Goal: Task Accomplishment & Management: Complete application form

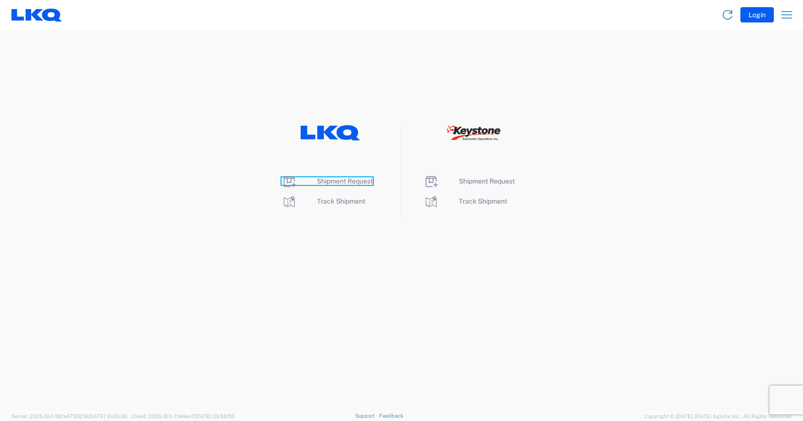
click at [338, 182] on span "Shipment Request" at bounding box center [345, 181] width 56 height 8
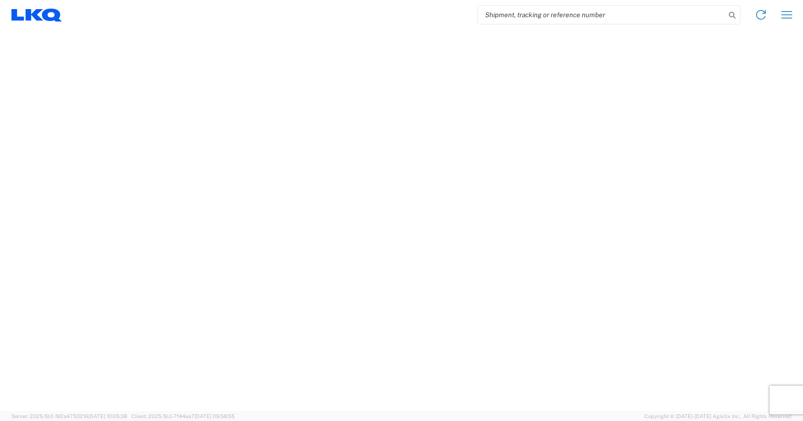
select select "FULL"
select select "LBS"
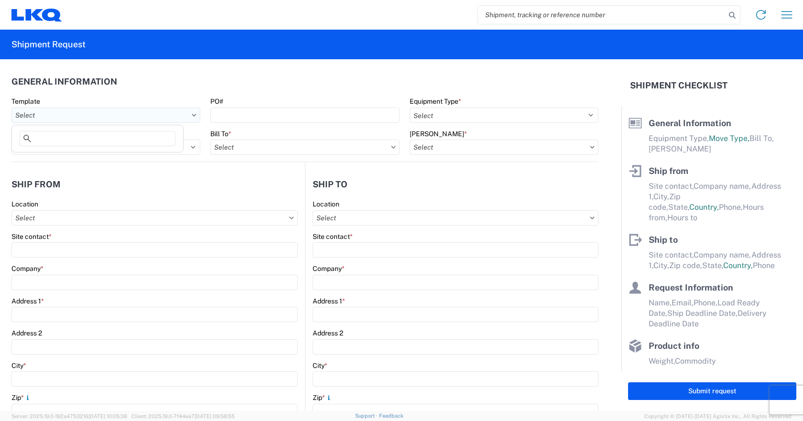
click at [189, 113] on input "text" at bounding box center [105, 114] width 189 height 15
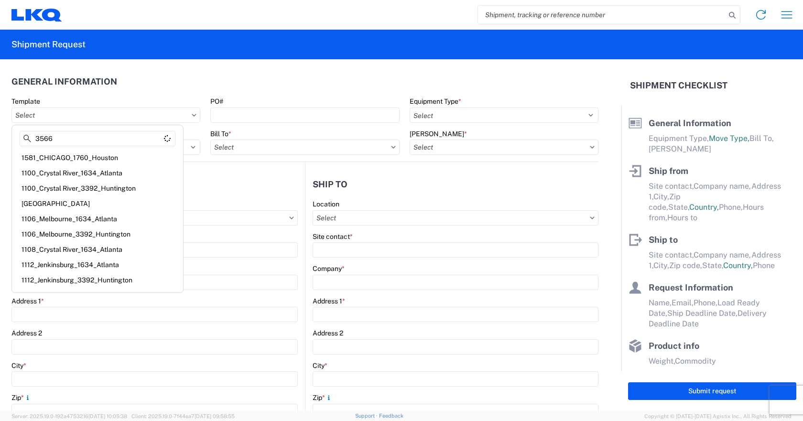
type input "3566"
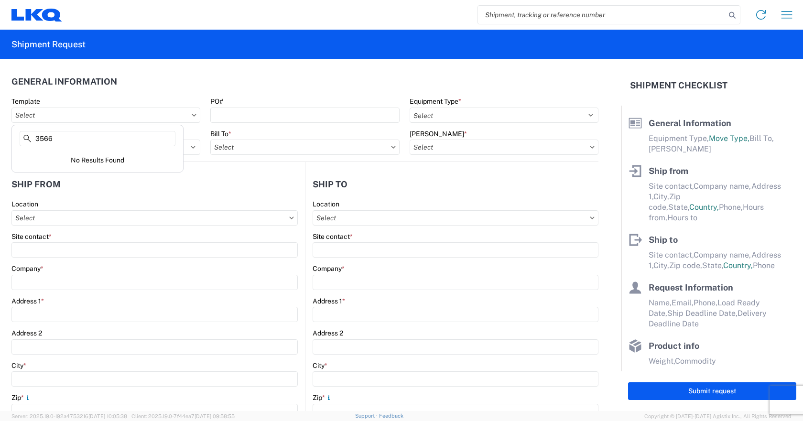
click at [159, 71] on header "General Information" at bounding box center [304, 81] width 587 height 21
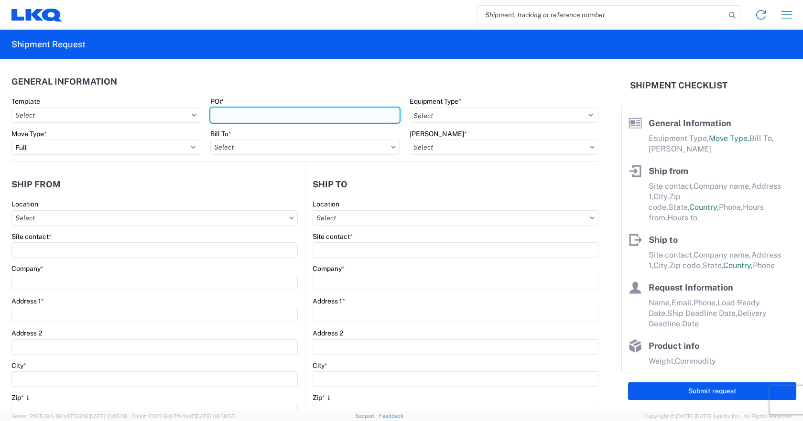
click at [275, 114] on input "PO#" at bounding box center [304, 114] width 189 height 15
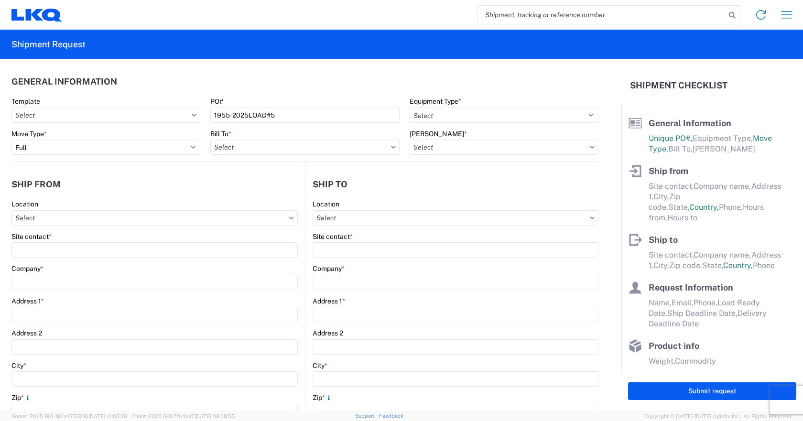
click at [320, 89] on header "General Information" at bounding box center [304, 81] width 587 height 21
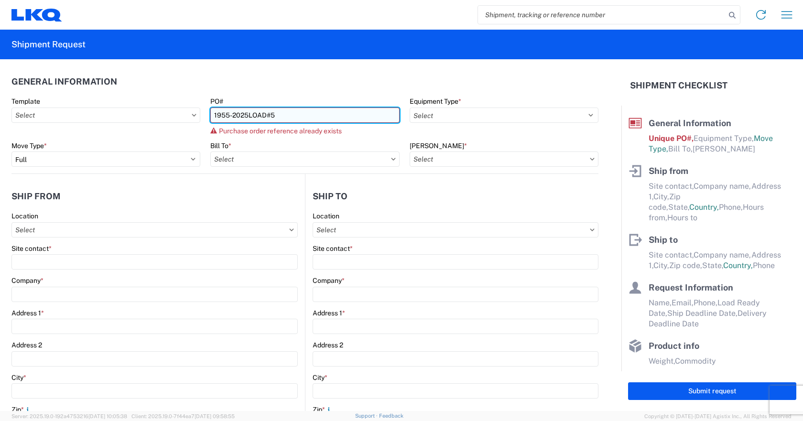
click at [279, 116] on input "1955-2025LOAD#5" at bounding box center [304, 114] width 189 height 15
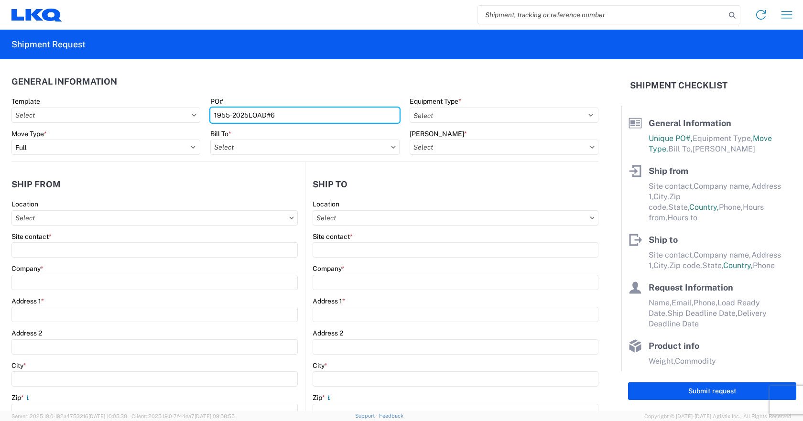
type input "1955-2025LOAD#6"
click at [344, 91] on header "General Information" at bounding box center [304, 81] width 587 height 21
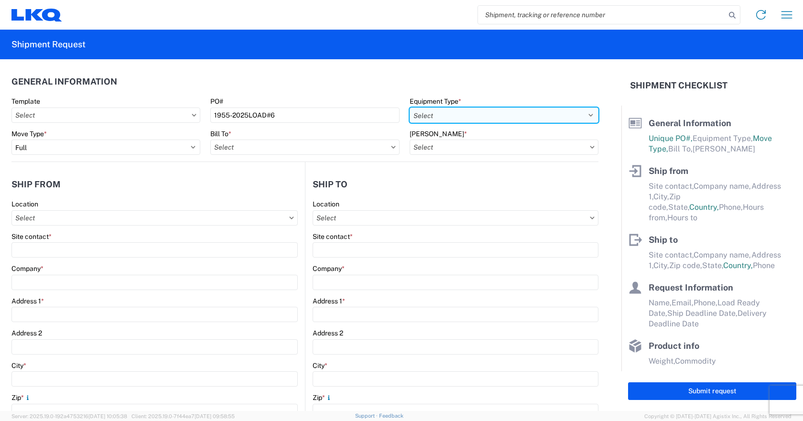
click at [584, 110] on select "Select 53’ Dry Van Flatbed Dropdeck (van) Lowboy (flatbed) Rail" at bounding box center [503, 114] width 189 height 15
select select "STDV"
click at [409, 107] on select "Select 53’ Dry Van Flatbed Dropdeck (van) Lowboy (flatbed) Rail" at bounding box center [503, 114] width 189 height 15
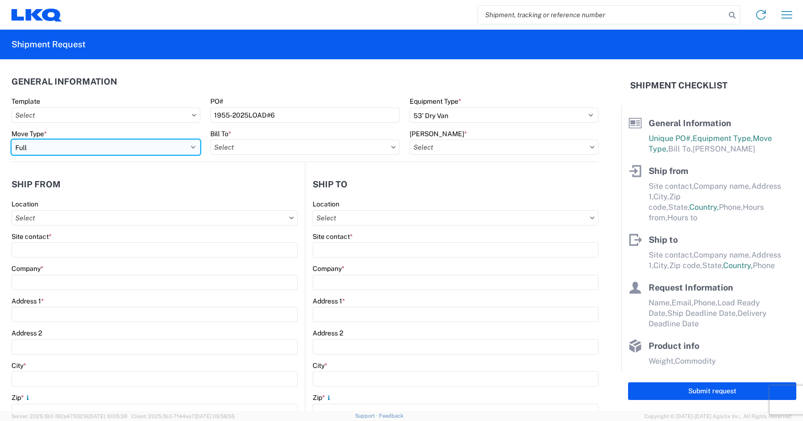
click at [191, 147] on select "Select Full Partial TL" at bounding box center [105, 146] width 189 height 15
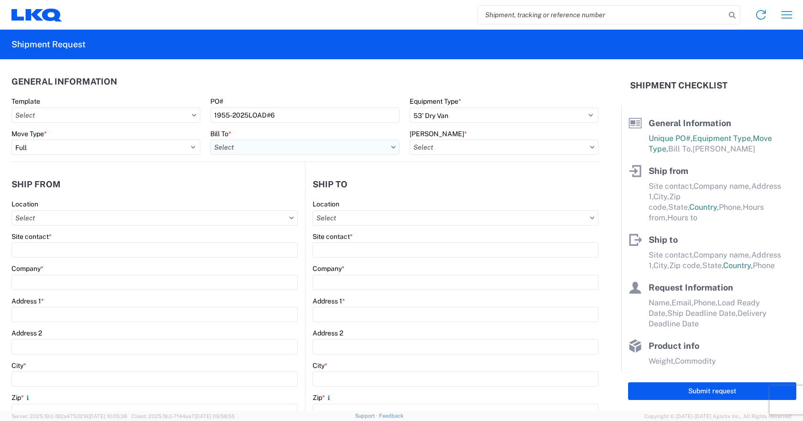
click at [387, 151] on input "text" at bounding box center [304, 146] width 189 height 15
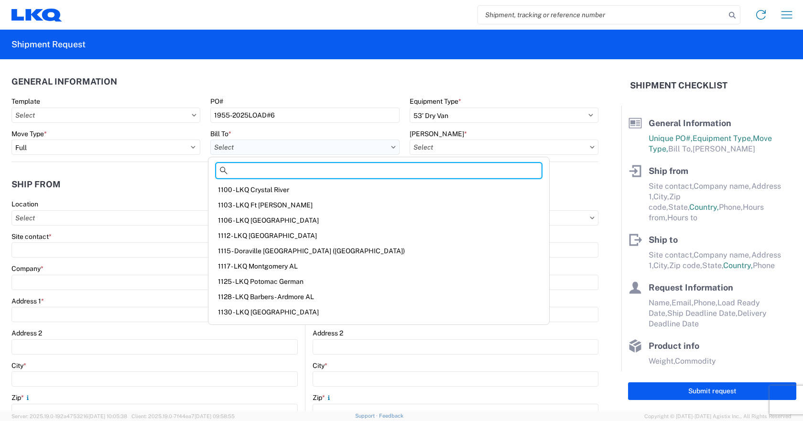
click at [232, 145] on input "text" at bounding box center [304, 146] width 189 height 15
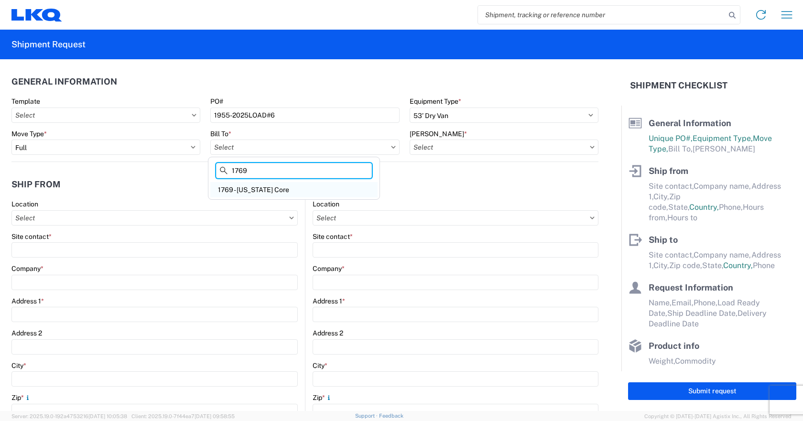
type input "1769"
click at [266, 189] on div "1769 - [US_STATE] Core" at bounding box center [293, 189] width 167 height 15
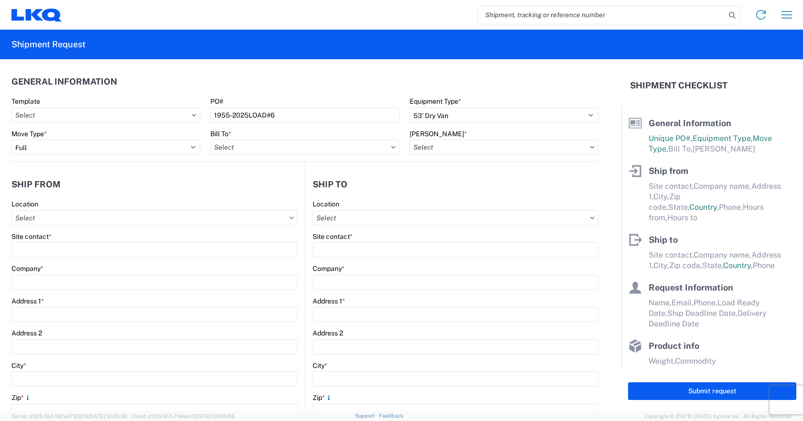
type input "1769 - [US_STATE] Core"
click at [582, 150] on input "text" at bounding box center [503, 146] width 189 height 15
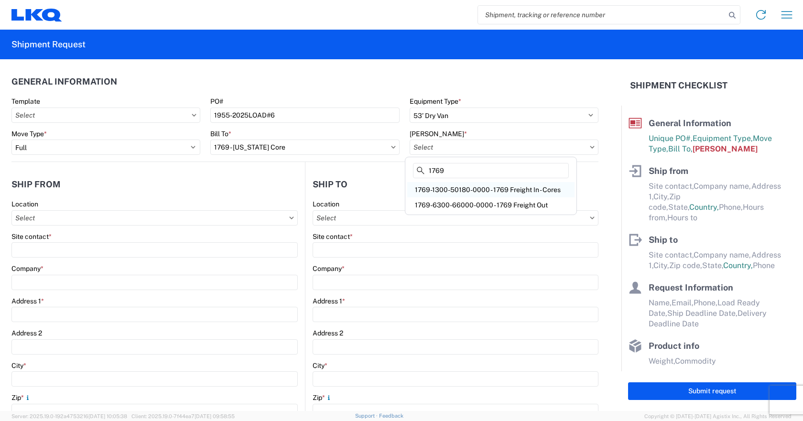
type input "1769"
click at [462, 189] on div "1769-1300-50180-0000 - 1769 Freight In - Cores" at bounding box center [490, 189] width 167 height 15
type input "1769-1300-50180-0000 - 1769 Freight In - Cores"
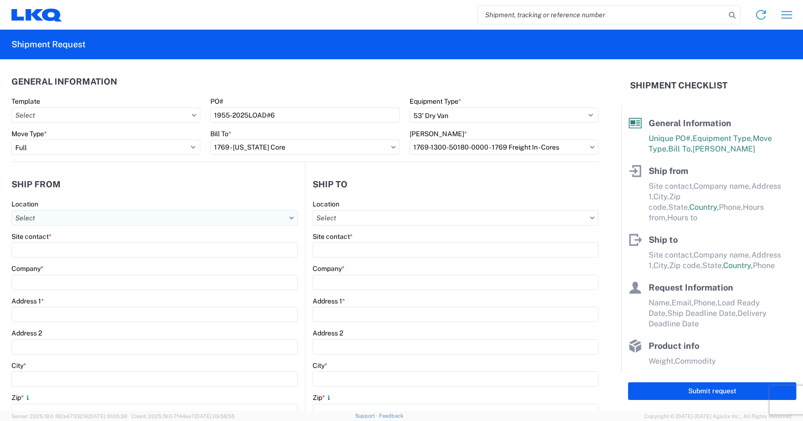
click at [46, 219] on input "text" at bounding box center [154, 217] width 286 height 15
type input "1955"
click at [95, 262] on div "1955 - LKQ [GEOGRAPHIC_DATA][PERSON_NAME]" at bounding box center [97, 260] width 167 height 15
type input "1955 - LKQ [GEOGRAPHIC_DATA][PERSON_NAME]"
type input "LKQ Corporation"
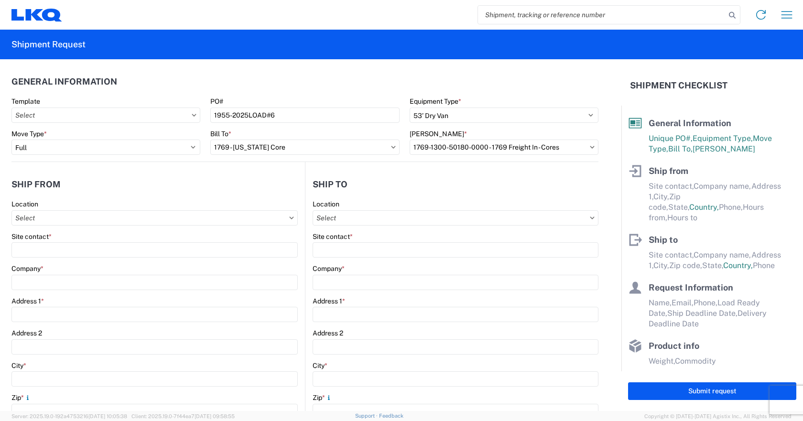
type input "[STREET_ADDRESS]"
type input "311"
type input "Pitt [PERSON_NAME]"
type input "V3Y 0E2"
select select
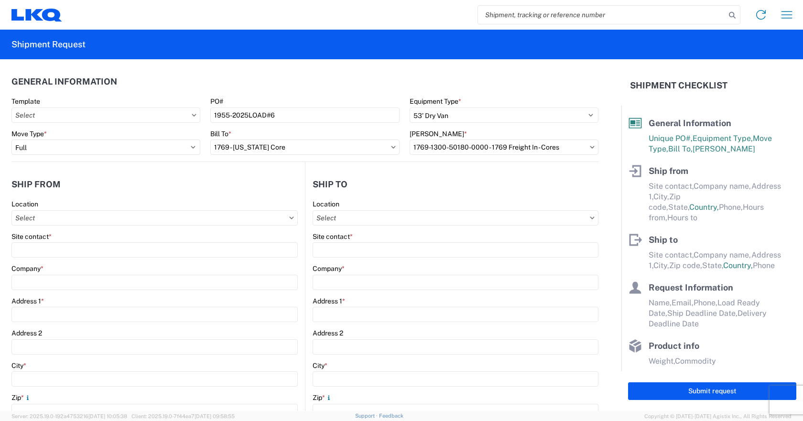
select select "CA"
type input "08:00"
type input "14:00"
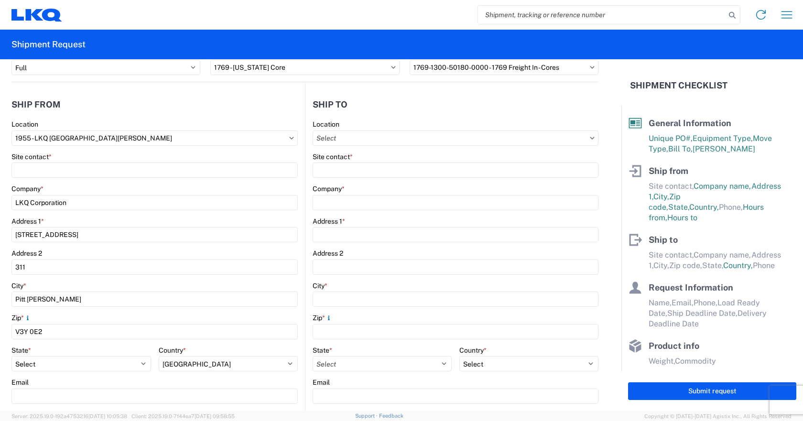
scroll to position [96, 0]
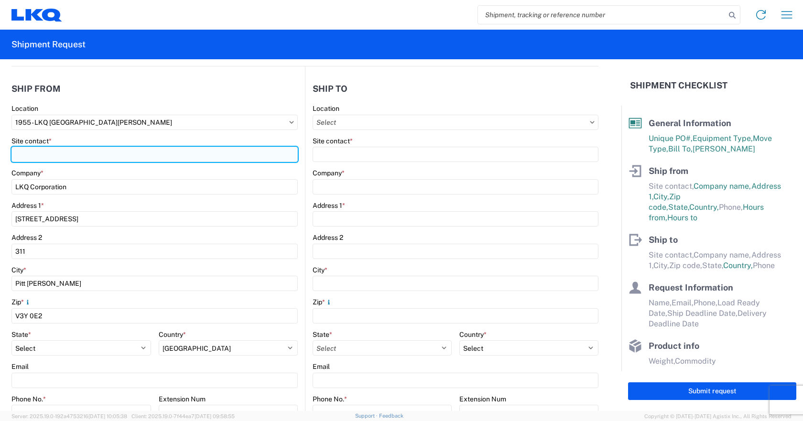
click at [60, 150] on input "Site contact *" at bounding box center [154, 154] width 286 height 15
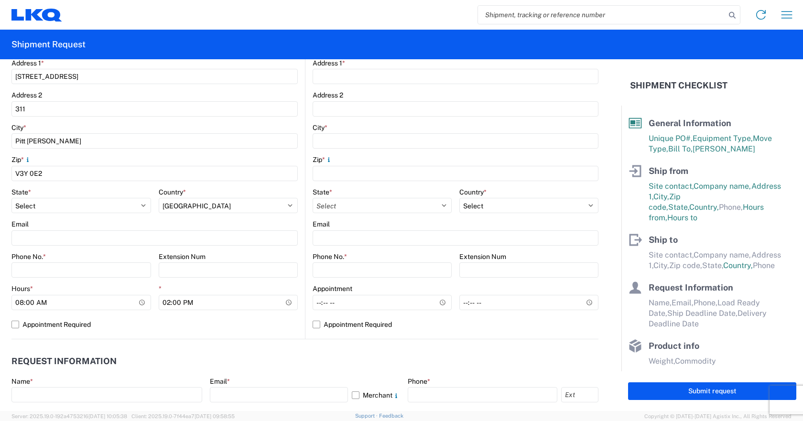
scroll to position [239, 0]
type input "[PERSON_NAME]"
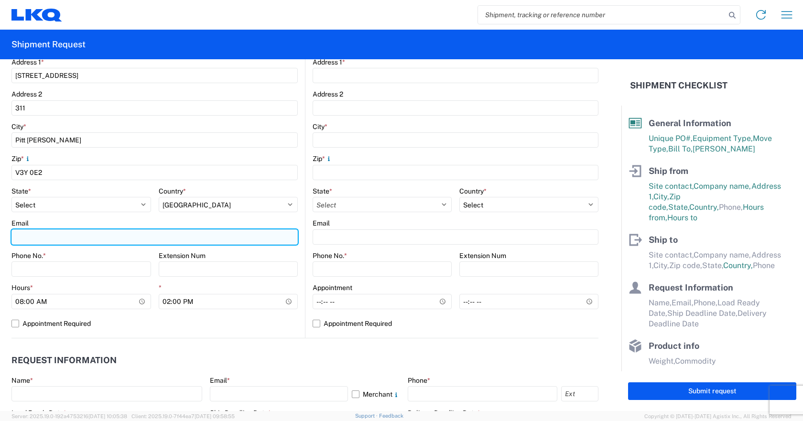
click at [39, 230] on input "Email" at bounding box center [154, 236] width 286 height 15
type input "[EMAIL_ADDRESS][DOMAIN_NAME]"
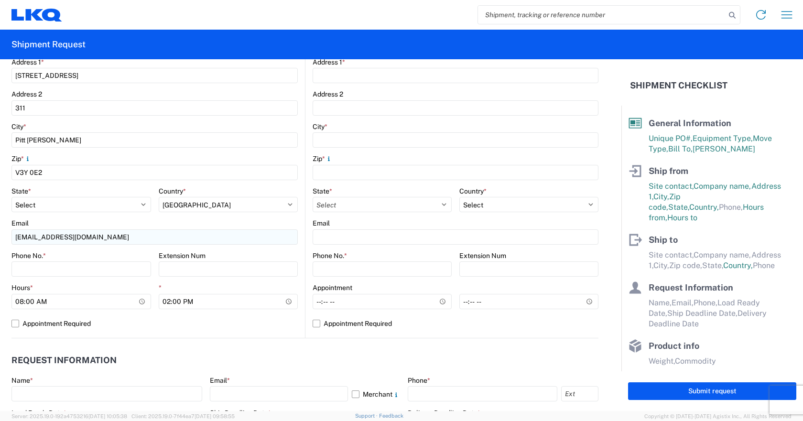
type input "LKQ Pitt [PERSON_NAME]"
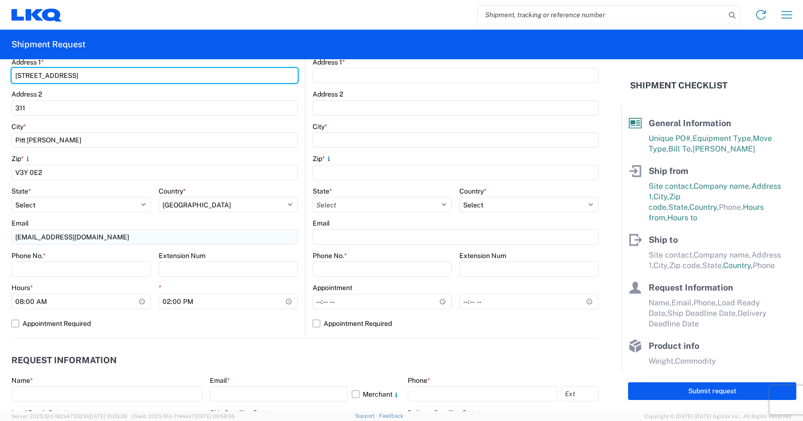
type input "[STREET_ADDRESS]"
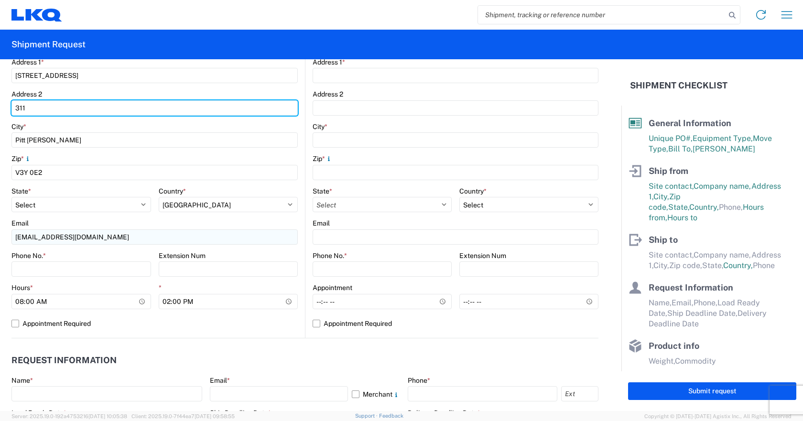
type input "#311"
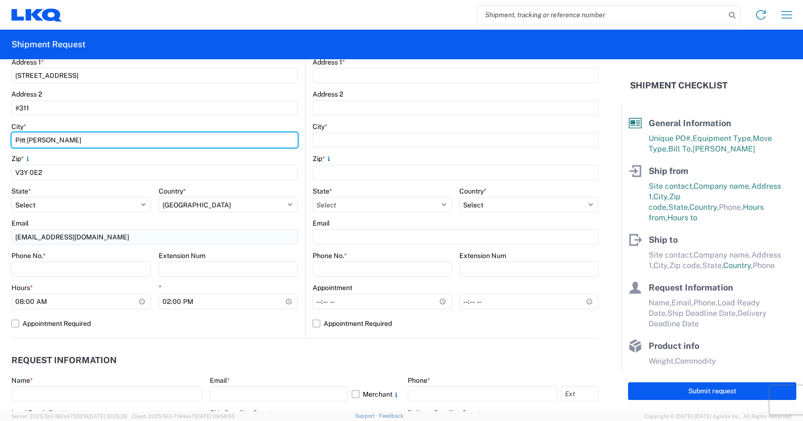
type input "PITT [PERSON_NAME]"
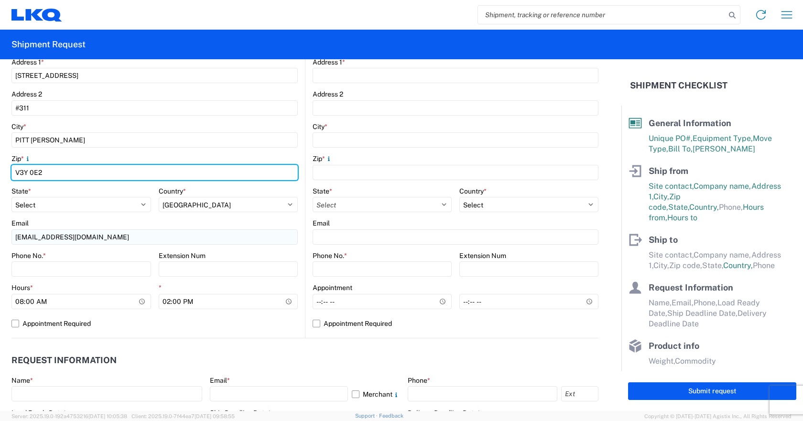
type input "V3Y0E2"
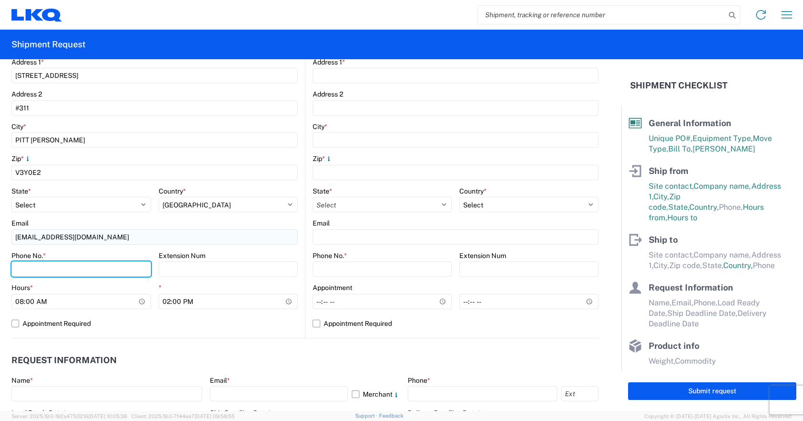
type input "6047877400"
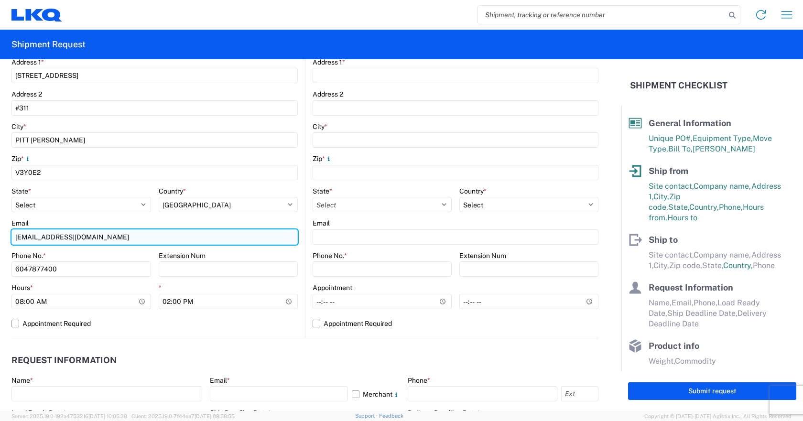
click at [38, 237] on input "[EMAIL_ADDRESS][DOMAIN_NAME]" at bounding box center [154, 236] width 286 height 15
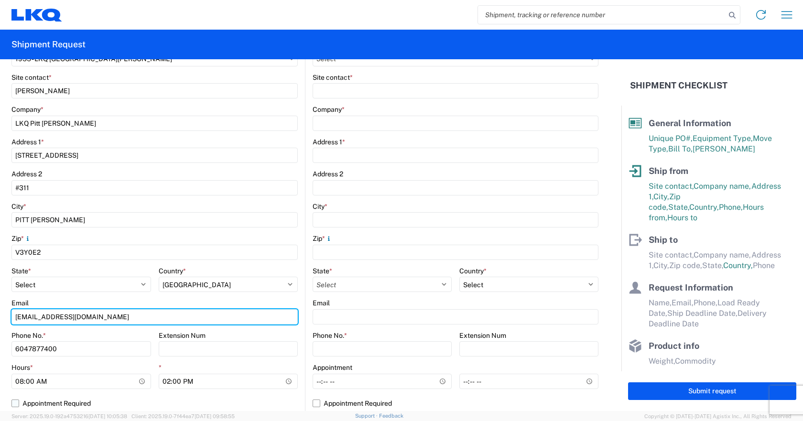
scroll to position [48, 0]
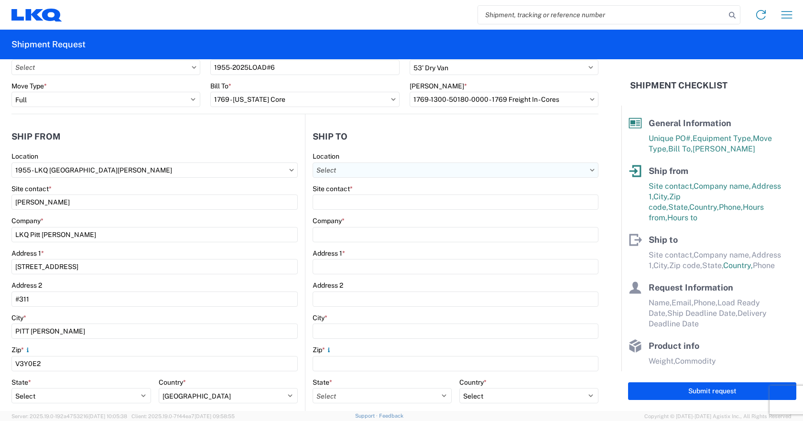
type input "[EMAIL_ADDRESS][DOMAIN_NAME]"
click at [585, 172] on input "text" at bounding box center [455, 169] width 286 height 15
type input "1769"
click at [369, 215] on div "1769 - [US_STATE] Core" at bounding box center [394, 212] width 167 height 15
type input "1769 - [US_STATE] Core"
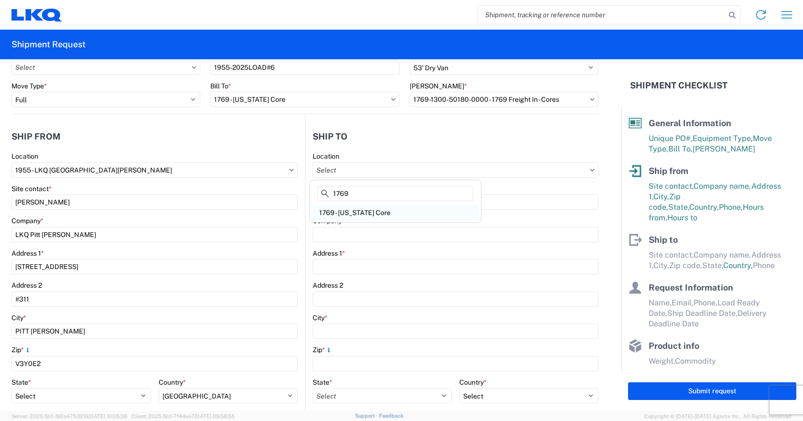
type input "LKQ Corporation"
type input "[STREET_ADDRESS][PERSON_NAME]"
type input "[GEOGRAPHIC_DATA]"
type input "91761"
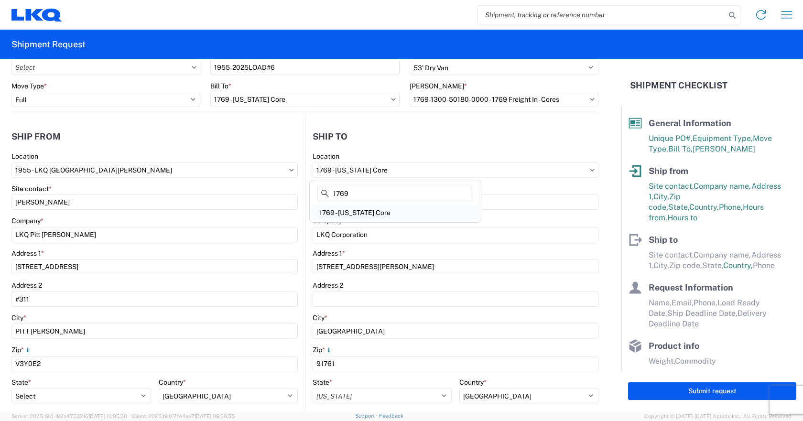
select select "US"
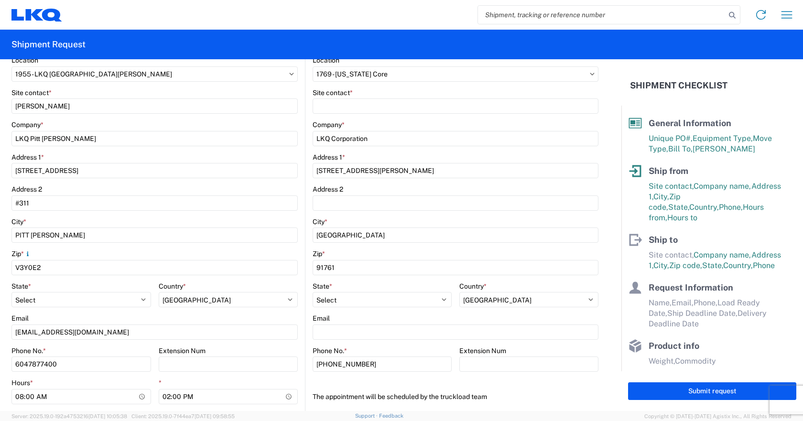
scroll to position [191, 0]
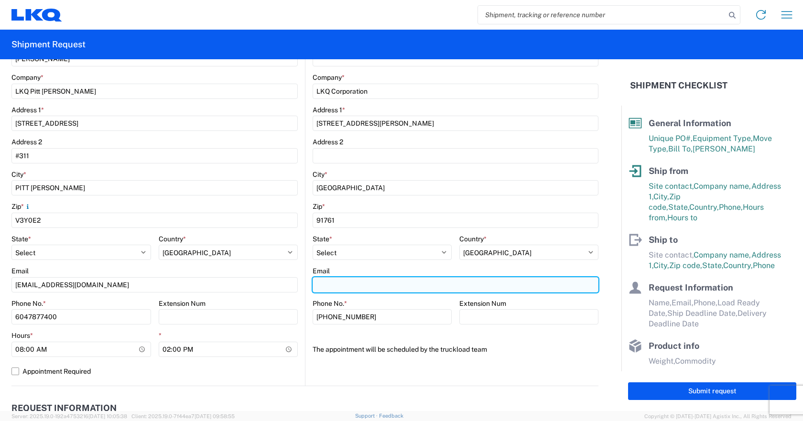
click at [353, 284] on input "Email" at bounding box center [455, 284] width 286 height 15
click at [329, 286] on input "Email" at bounding box center [455, 284] width 286 height 15
type input "[EMAIL_ADDRESS][DOMAIN_NAME]"
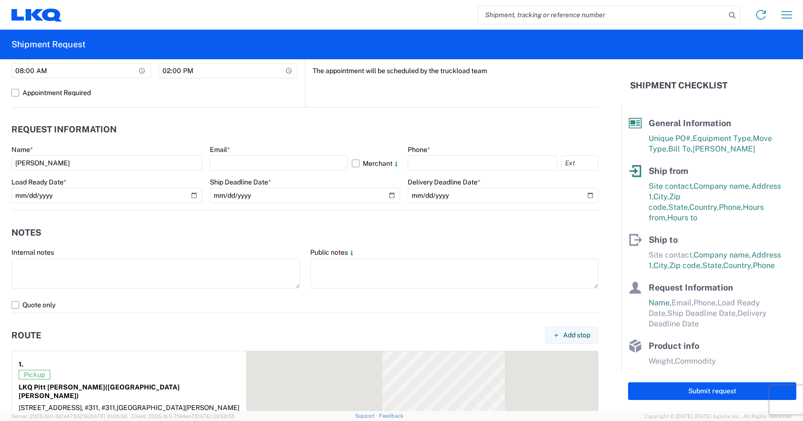
scroll to position [478, 0]
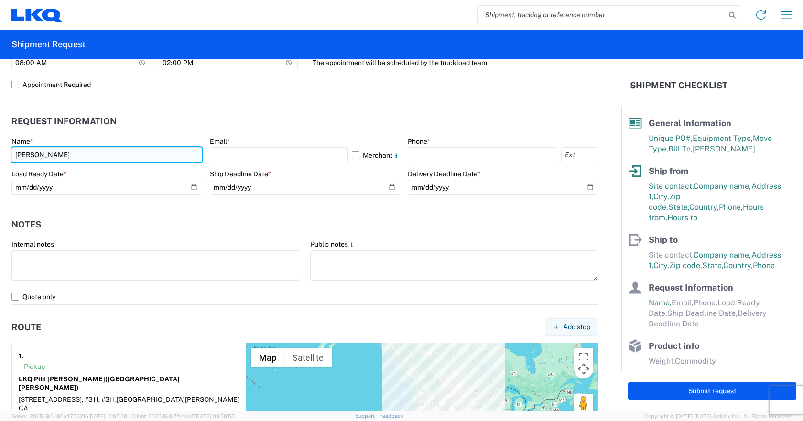
click at [64, 156] on input "[PERSON_NAME]" at bounding box center [106, 154] width 191 height 15
type input "[PERSON_NAME]"
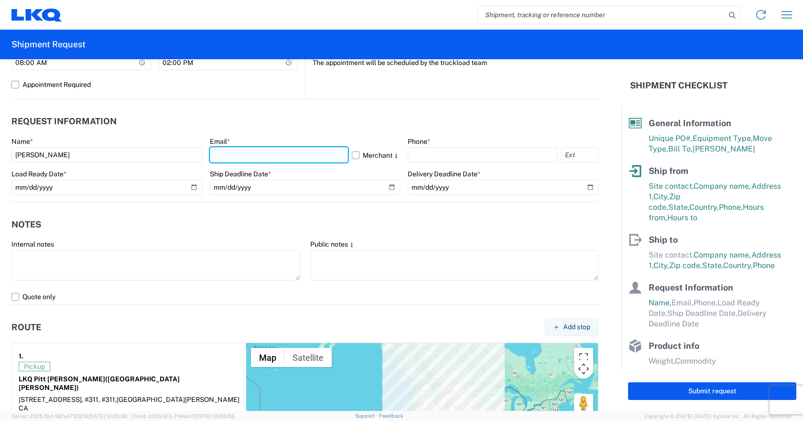
click at [299, 151] on input "text" at bounding box center [279, 154] width 139 height 15
type input "[EMAIL_ADDRESS][DOMAIN_NAME]"
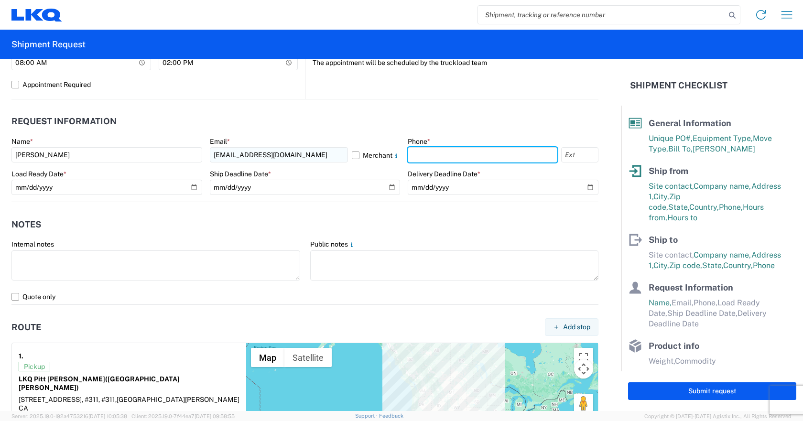
type input "6047877400"
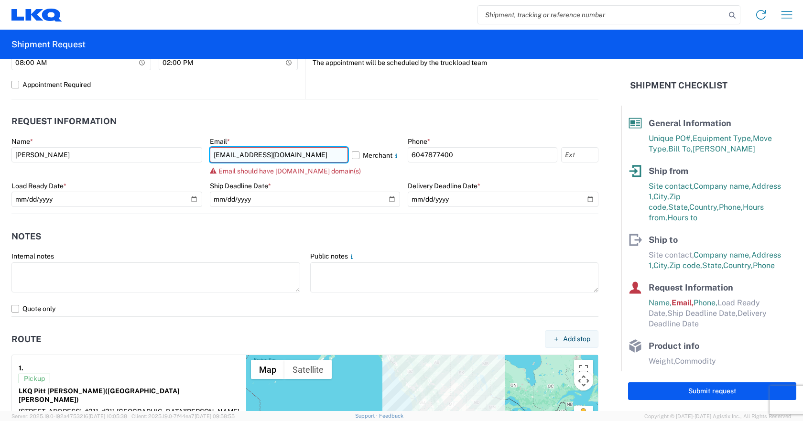
click at [233, 152] on input "[EMAIL_ADDRESS][DOMAIN_NAME]" at bounding box center [279, 154] width 139 height 15
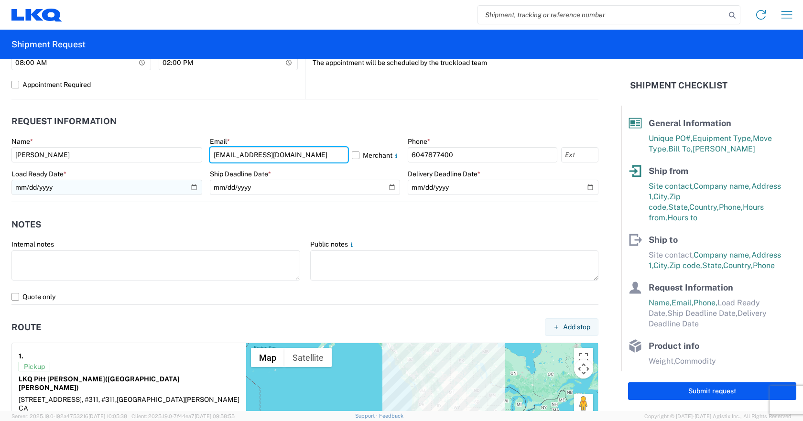
type input "[EMAIL_ADDRESS][DOMAIN_NAME]"
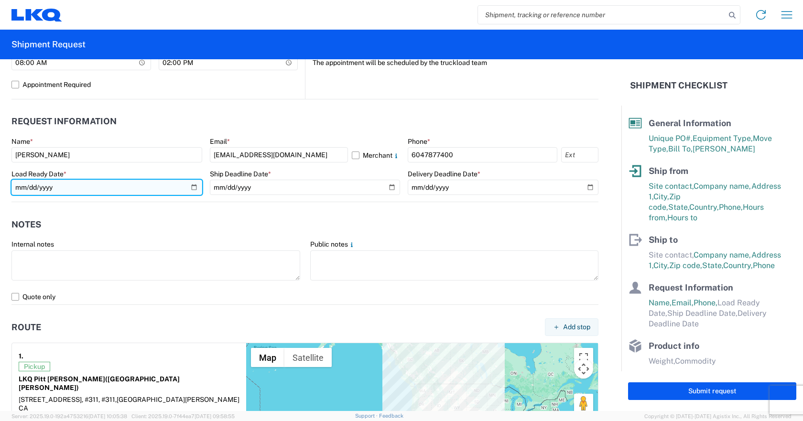
click at [192, 186] on input "date" at bounding box center [106, 187] width 191 height 15
type input "[DATE]"
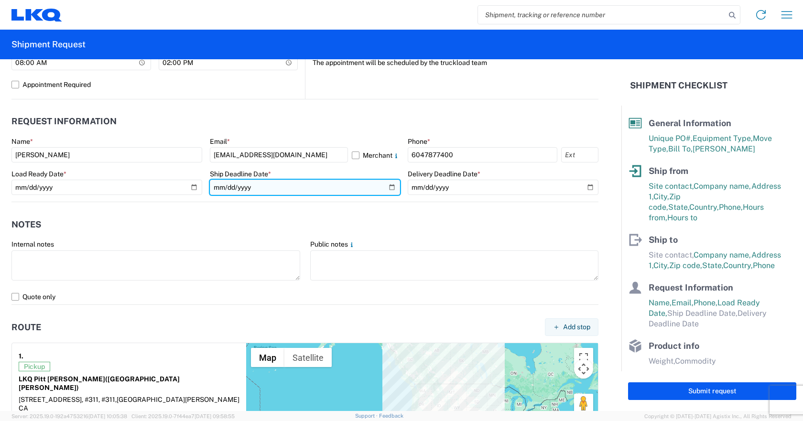
click at [387, 190] on input "date" at bounding box center [305, 187] width 191 height 15
type input "[DATE]"
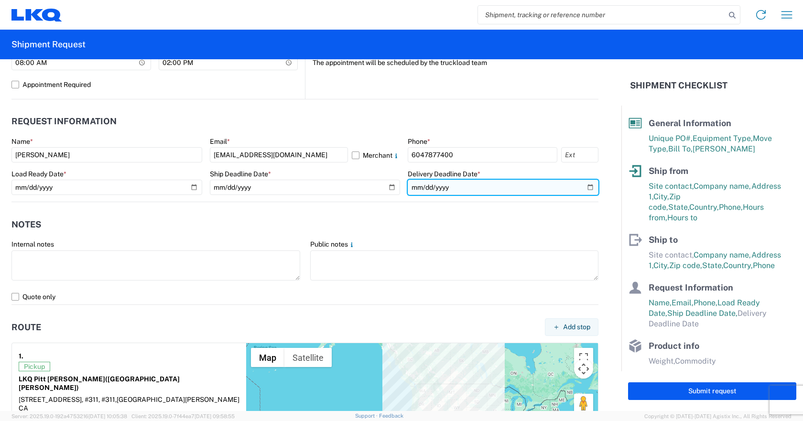
click at [582, 186] on input "date" at bounding box center [503, 187] width 191 height 15
type input "[DATE]"
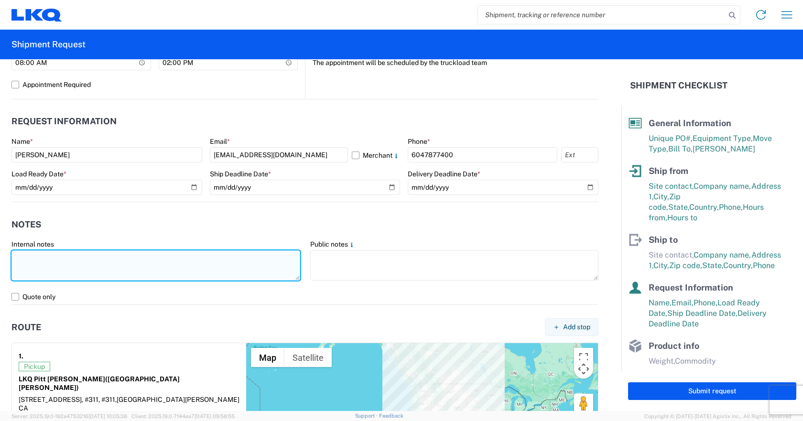
click at [64, 256] on textarea at bounding box center [155, 265] width 289 height 30
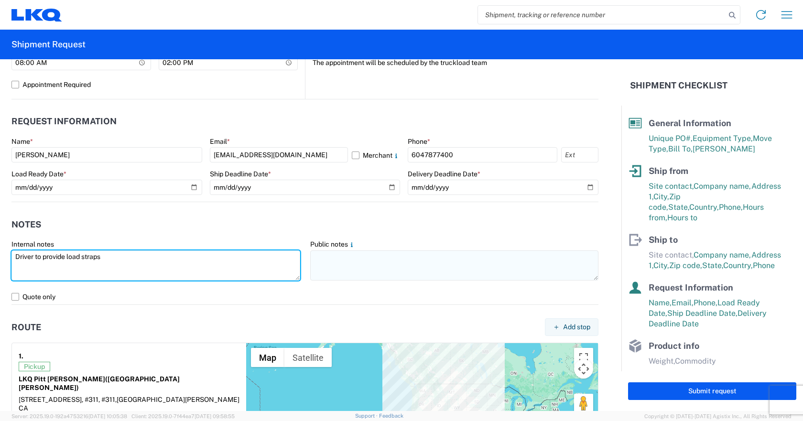
type textarea "Driver to provide load straps"
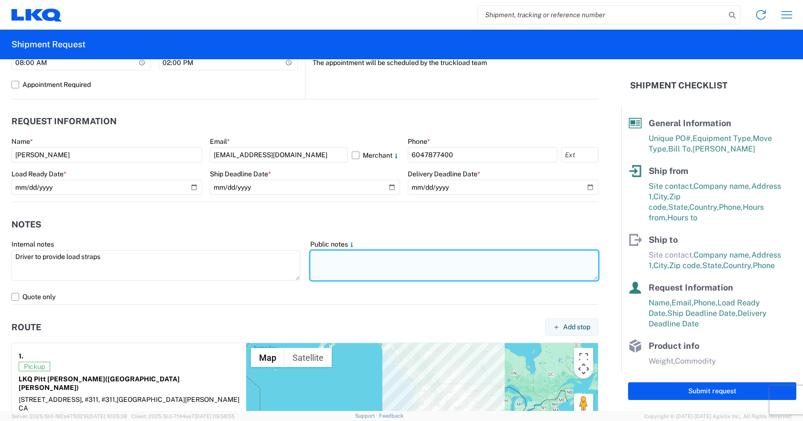
click at [333, 256] on textarea at bounding box center [454, 265] width 289 height 30
type textarea "Driver to provide load straps"
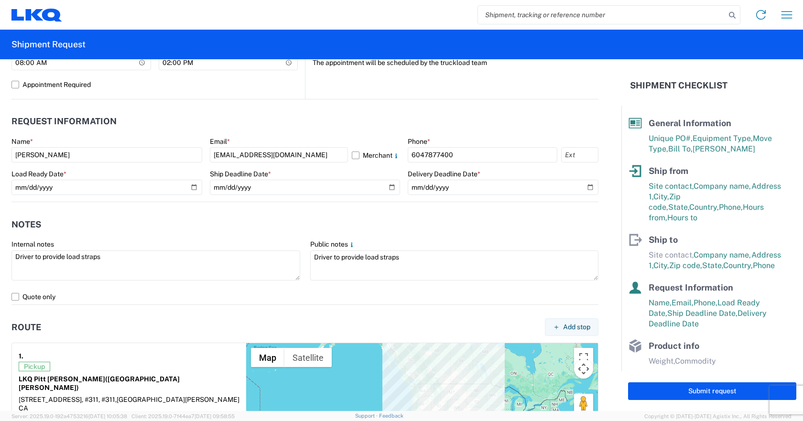
click at [222, 213] on agx-notes "Notes Internal notes Driver to provide load straps Public notes Driver to provi…" at bounding box center [304, 253] width 587 height 103
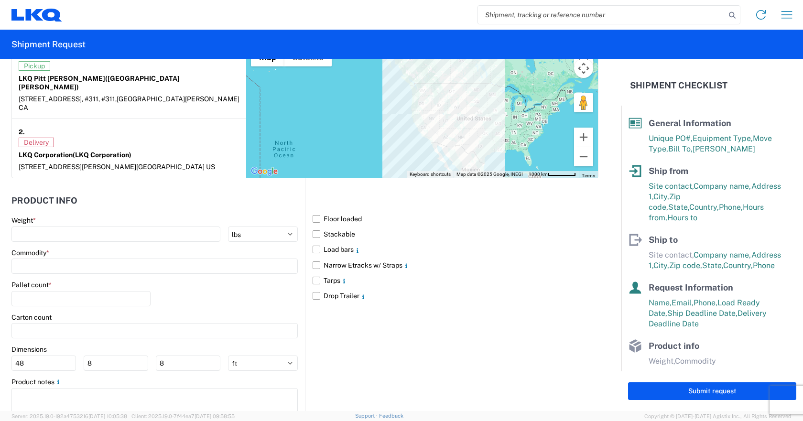
scroll to position [803, 0]
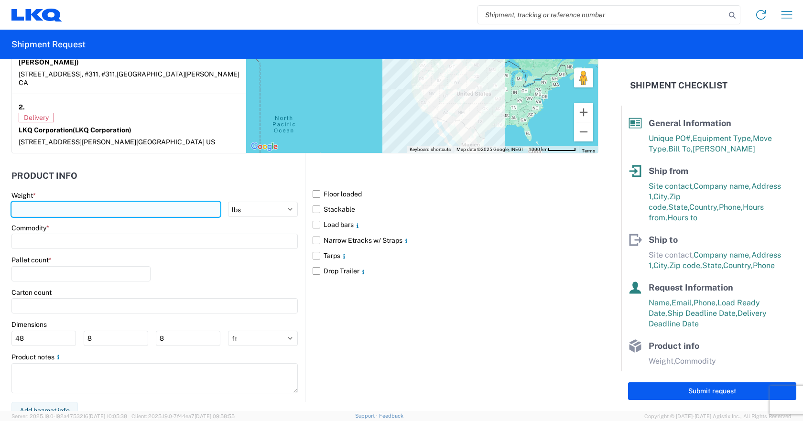
click at [75, 202] on input "number" at bounding box center [115, 209] width 209 height 15
type input "30400"
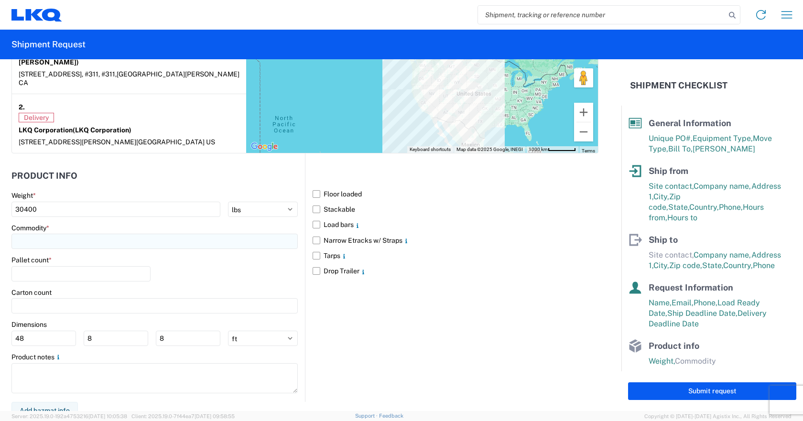
click at [64, 234] on input at bounding box center [154, 241] width 286 height 15
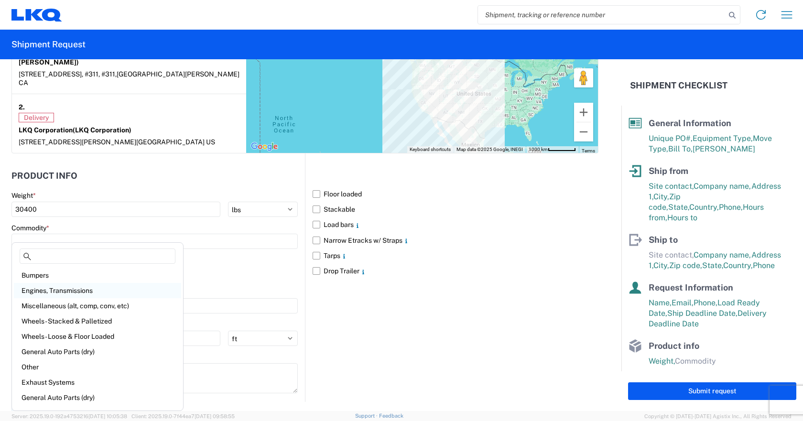
click at [71, 288] on div "Engines, Transmissions" at bounding box center [97, 290] width 167 height 15
type input "Engines, Transmissions"
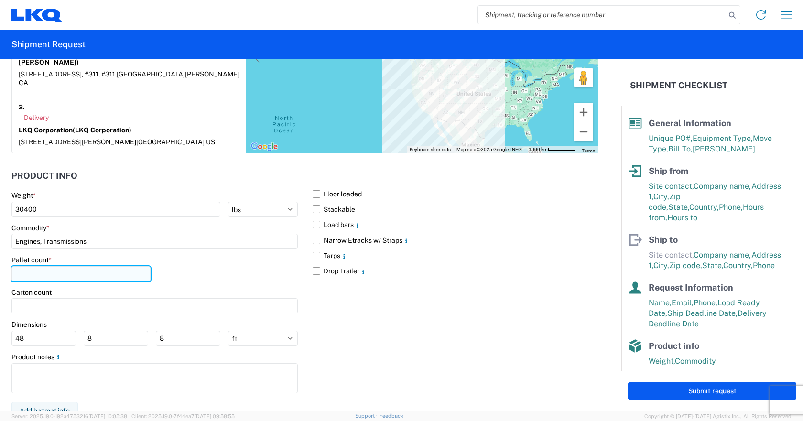
click at [60, 266] on input "number" at bounding box center [80, 273] width 139 height 15
type input "76"
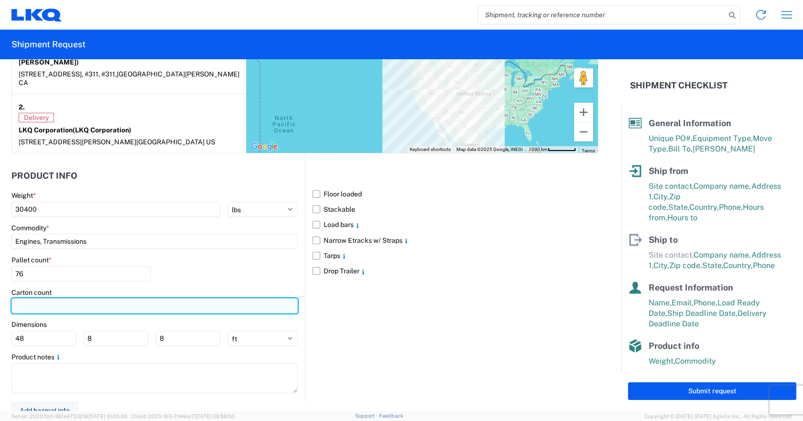
click at [71, 298] on input "number" at bounding box center [154, 305] width 286 height 15
type input "76"
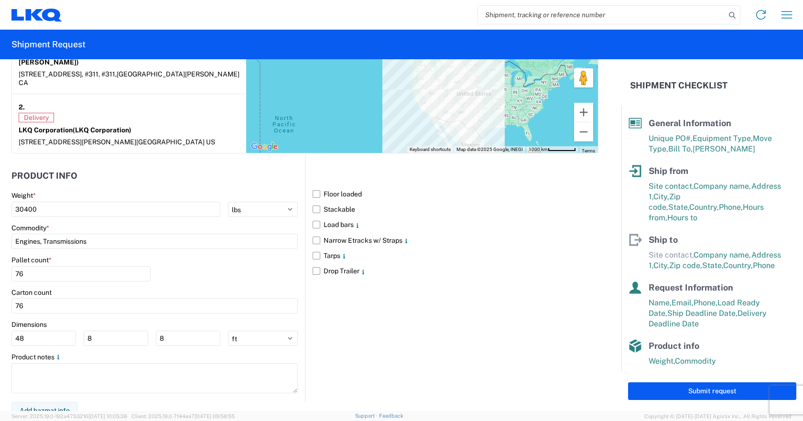
click at [473, 333] on div "Floor loaded Stackable Load bars Narrow Etracks w/ Straps Tarps Drop Trailer" at bounding box center [451, 277] width 293 height 248
click at [312, 187] on label "Floor loaded" at bounding box center [455, 193] width 286 height 15
click at [0, 0] on input "Floor loaded" at bounding box center [0, 0] width 0 height 0
click at [316, 202] on label "Stackable" at bounding box center [455, 209] width 286 height 15
click at [0, 0] on input "Stackable" at bounding box center [0, 0] width 0 height 0
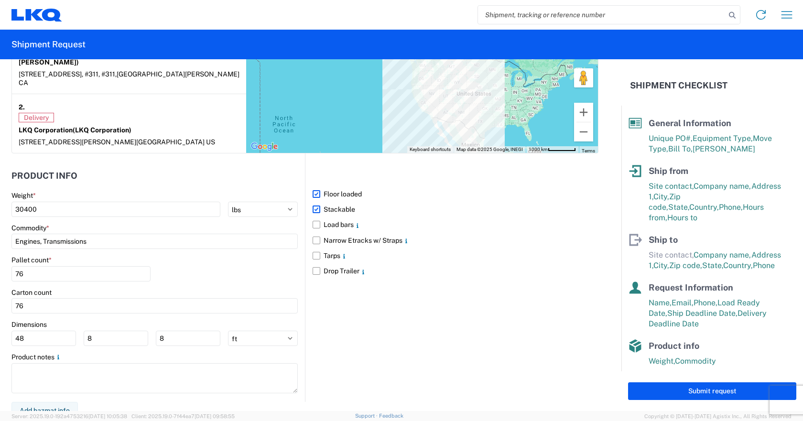
click at [314, 202] on label "Stackable" at bounding box center [455, 209] width 286 height 15
click at [0, 0] on input "Stackable" at bounding box center [0, 0] width 0 height 0
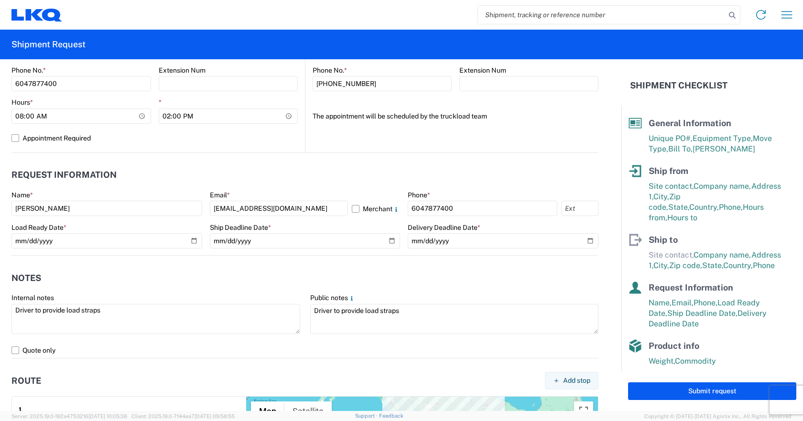
scroll to position [430, 0]
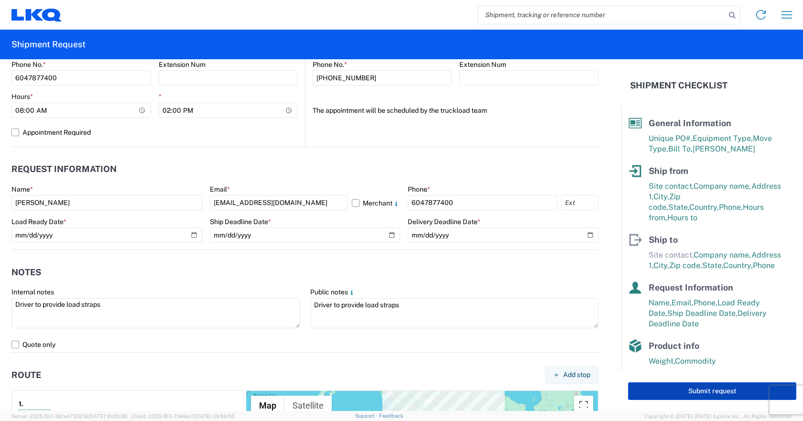
click at [679, 387] on button "Submit request" at bounding box center [712, 391] width 168 height 18
select select "CA"
select select "US"
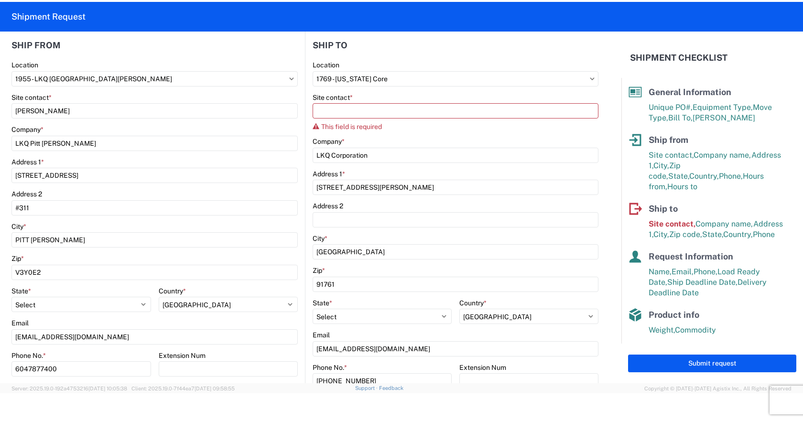
scroll to position [96, 0]
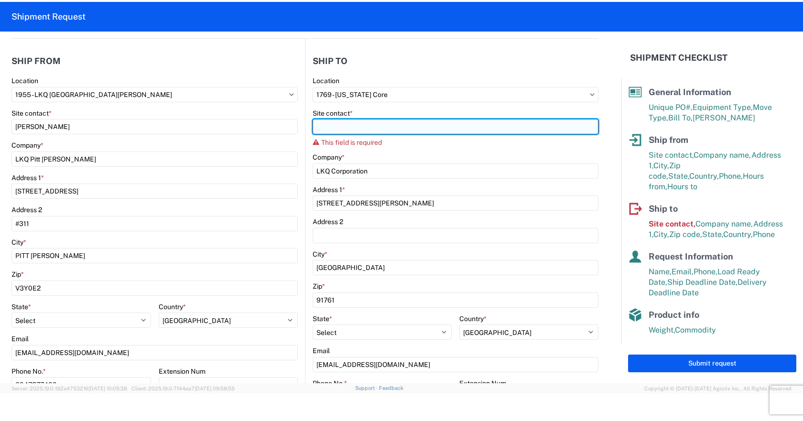
paste input "[PERSON_NAME]"
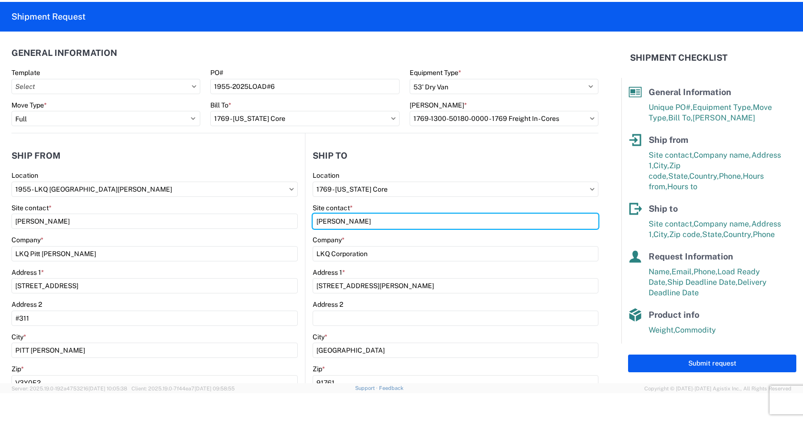
scroll to position [0, 0]
type input "[PERSON_NAME]"
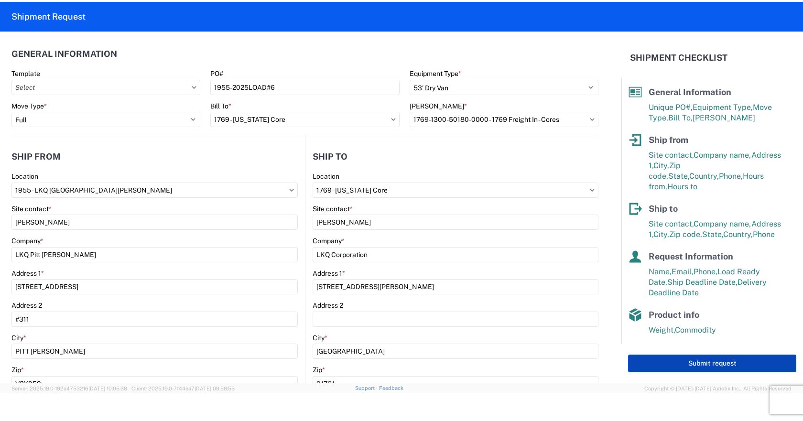
click at [721, 362] on button "Submit request" at bounding box center [712, 363] width 168 height 18
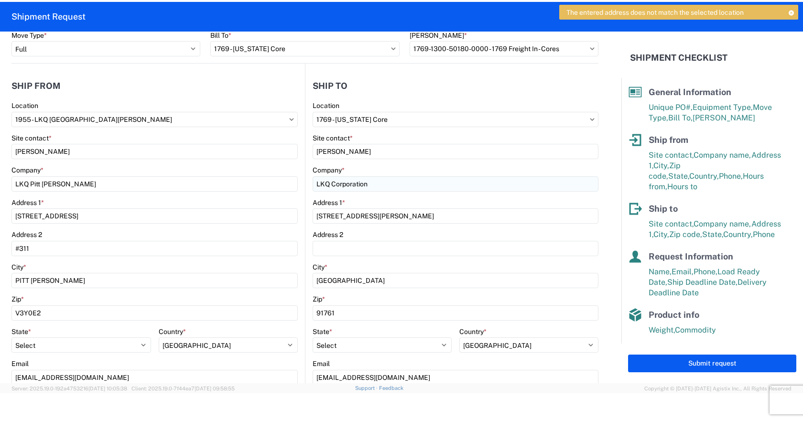
scroll to position [96, 0]
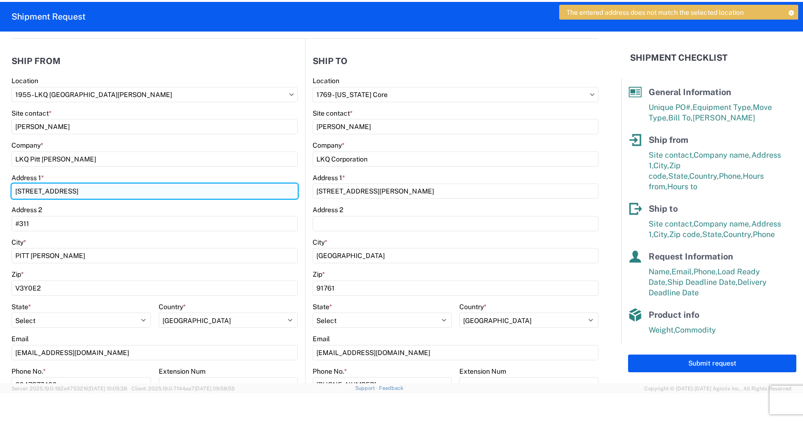
click at [149, 190] on input "[STREET_ADDRESS]" at bounding box center [154, 190] width 286 height 15
type input "[STREET_ADDRESS],"
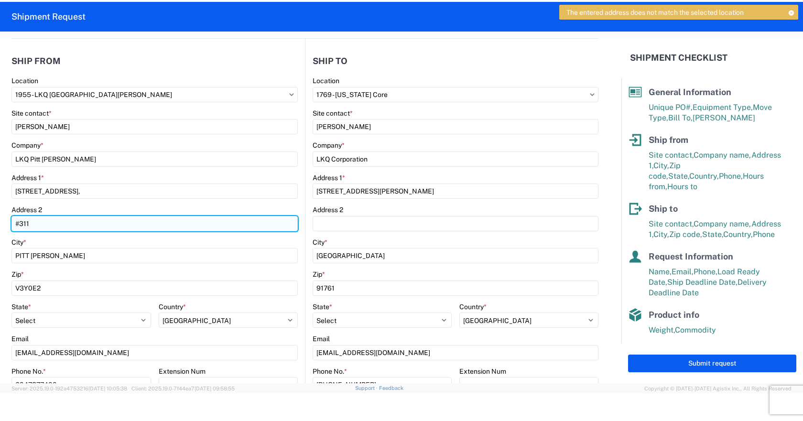
click at [227, 216] on input "#311" at bounding box center [154, 223] width 286 height 15
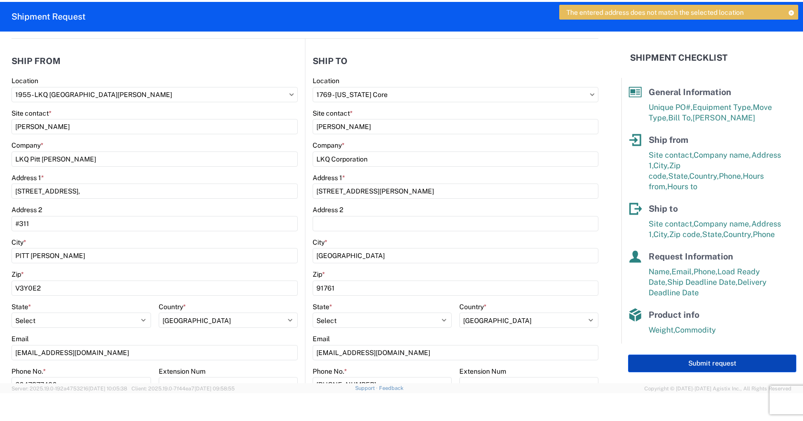
click at [699, 361] on button "Submit request" at bounding box center [712, 363] width 168 height 18
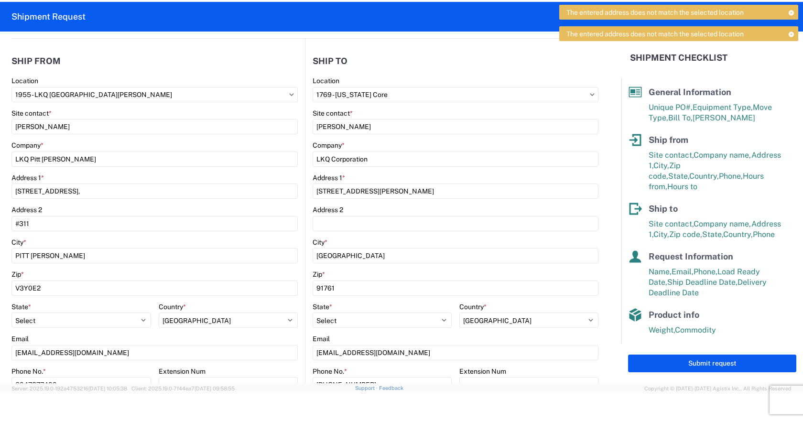
click at [793, 35] on icon at bounding box center [790, 34] width 7 height 5
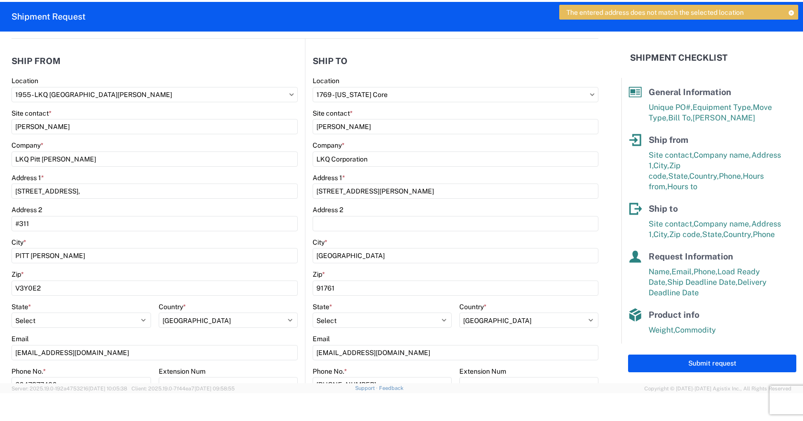
click at [789, 9] on div "The entered address does not match the selected location" at bounding box center [678, 12] width 239 height 15
click at [791, 12] on icon at bounding box center [790, 12] width 7 height 5
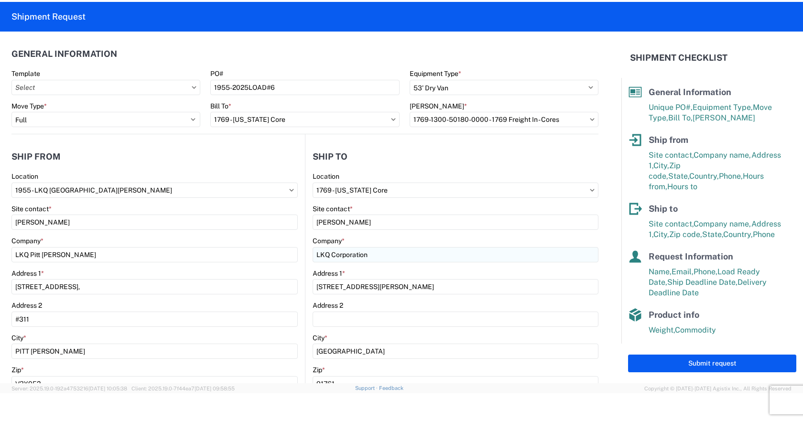
scroll to position [48, 0]
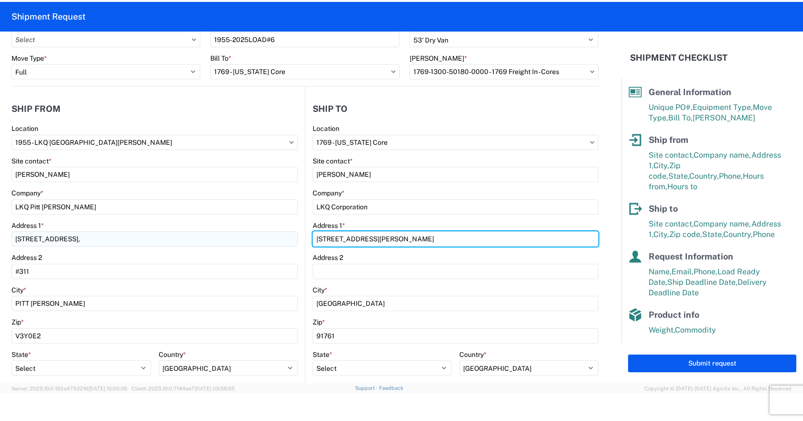
drag, startPoint x: 324, startPoint y: 238, endPoint x: 279, endPoint y: 237, distance: 44.4
click at [279, 237] on div "Ship from 1955 Location 1955 - [GEOGRAPHIC_DATA][PERSON_NAME] Site contact * [P…" at bounding box center [304, 293] width 587 height 415
type input "S [PERSON_NAME] Ave"
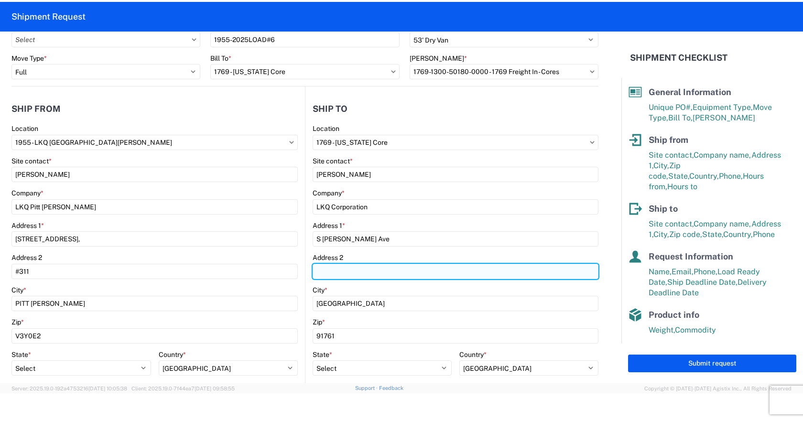
click at [323, 269] on input "Address 2" at bounding box center [455, 271] width 286 height 15
type input "405"
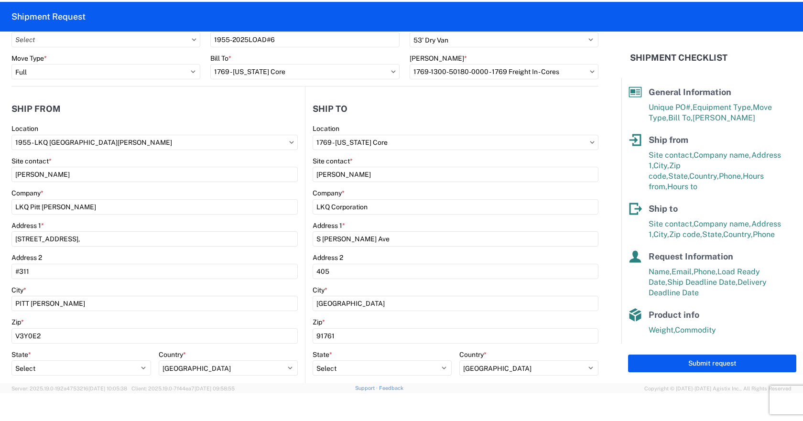
click at [296, 228] on main "1955 Location 1955 - [GEOGRAPHIC_DATA][PERSON_NAME] Site contact * [PERSON_NAME…" at bounding box center [157, 312] width 293 height 377
click at [663, 365] on button "Submit request" at bounding box center [712, 363] width 168 height 18
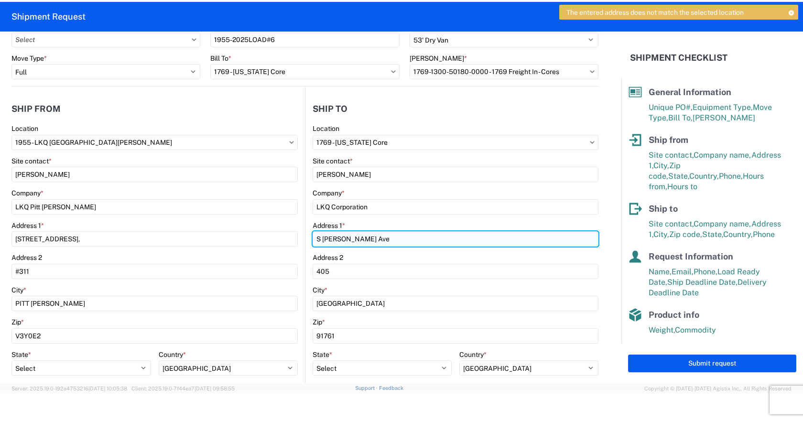
click at [313, 239] on input "S [PERSON_NAME] Ave" at bounding box center [455, 238] width 286 height 15
type input "[STREET_ADDRESS][PERSON_NAME]"
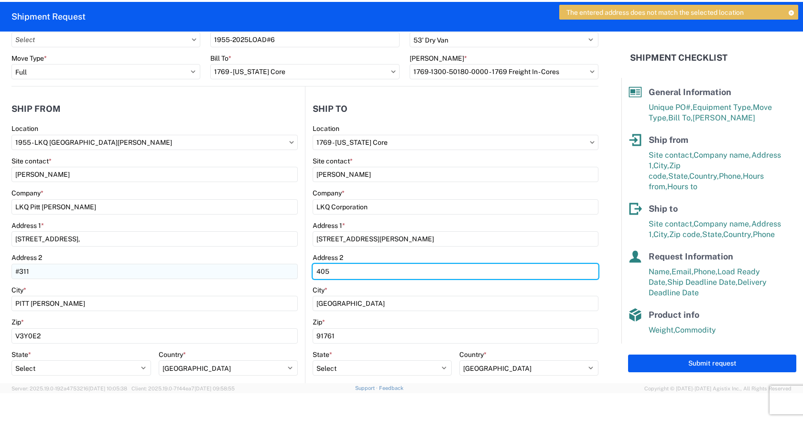
drag, startPoint x: 326, startPoint y: 269, endPoint x: 278, endPoint y: 274, distance: 48.5
click at [278, 274] on div "Ship from 1955 Location 1955 - [GEOGRAPHIC_DATA][PERSON_NAME] Site contact * [P…" at bounding box center [304, 293] width 587 height 415
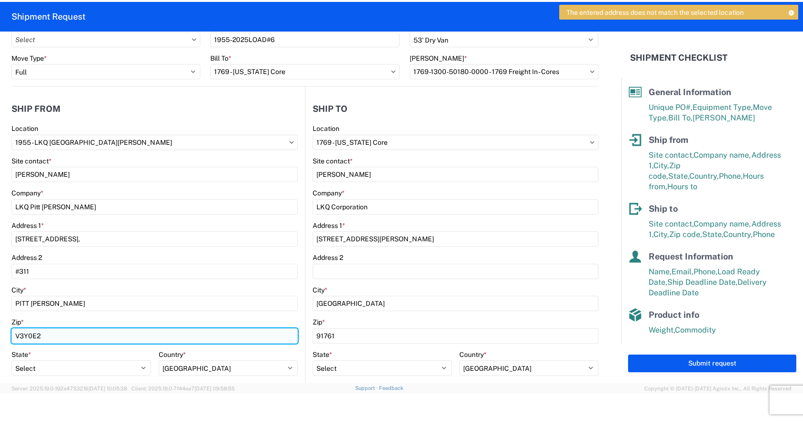
click at [27, 334] on input "V3Y0E2" at bounding box center [154, 335] width 286 height 15
type input "V3Y 0E2"
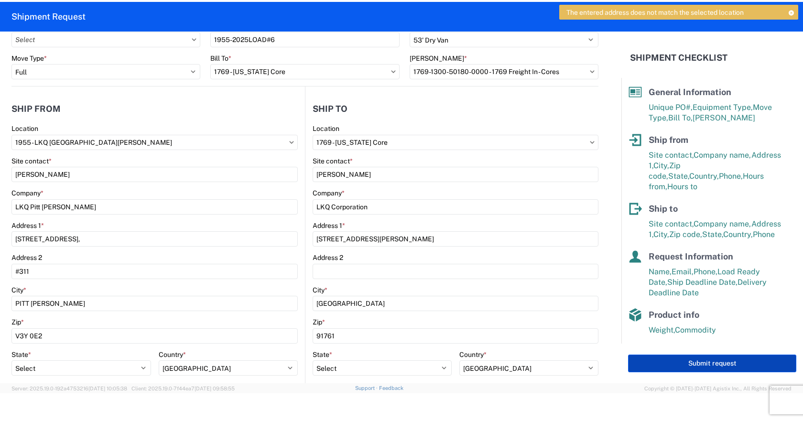
click at [669, 361] on button "Submit request" at bounding box center [712, 363] width 168 height 18
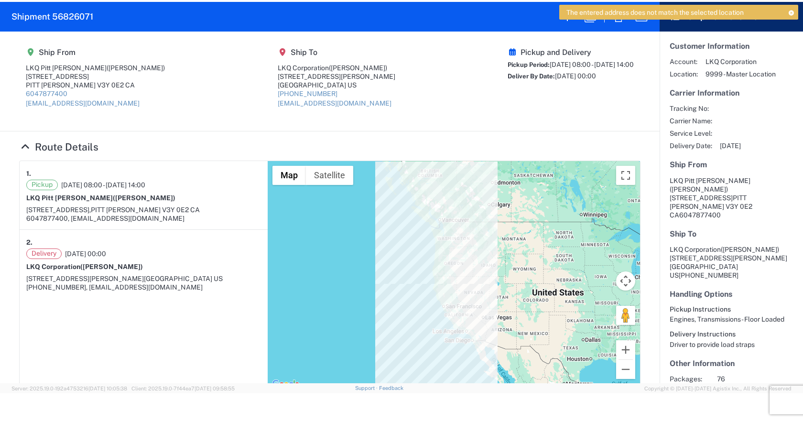
click at [790, 11] on icon at bounding box center [790, 12] width 7 height 5
